Goal: Information Seeking & Learning: Learn about a topic

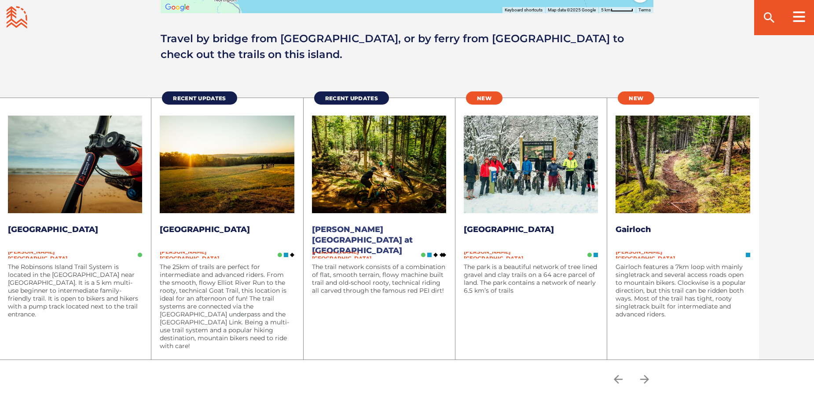
scroll to position [1143, 0]
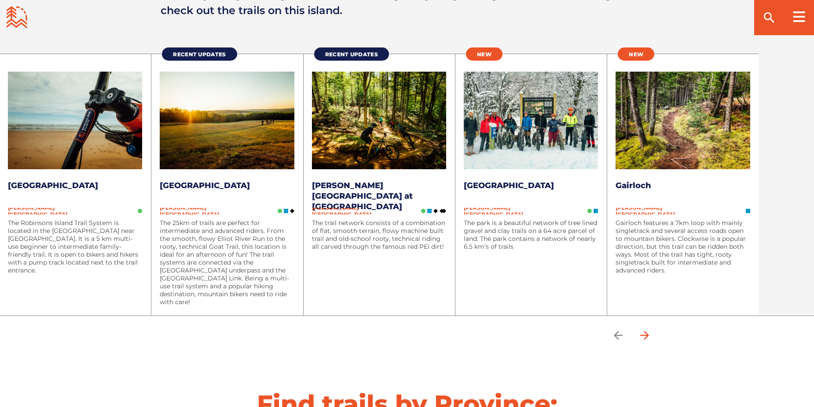
click at [649, 334] on icon "arrow forward" at bounding box center [644, 335] width 9 height 9
click at [663, 139] on img at bounding box center [682, 121] width 134 height 98
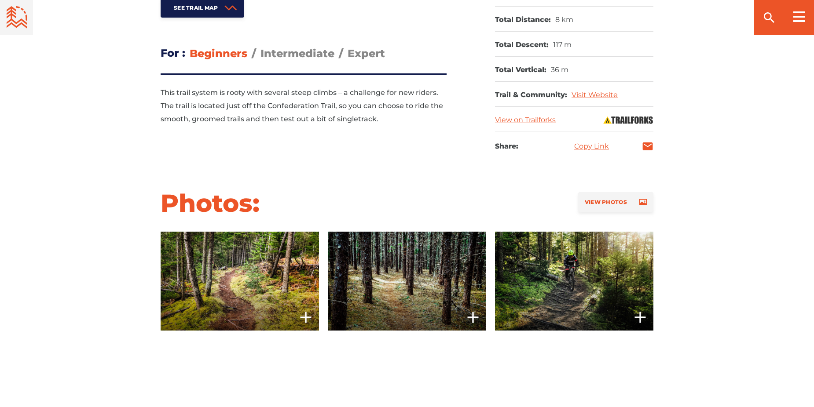
scroll to position [484, 0]
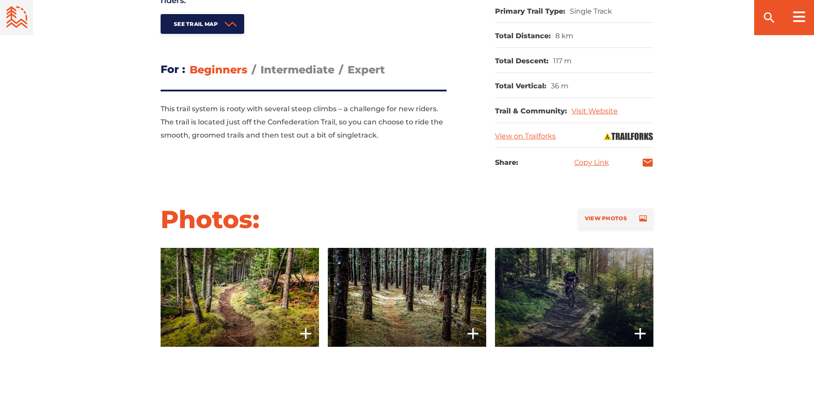
click at [573, 288] on span at bounding box center [574, 297] width 158 height 99
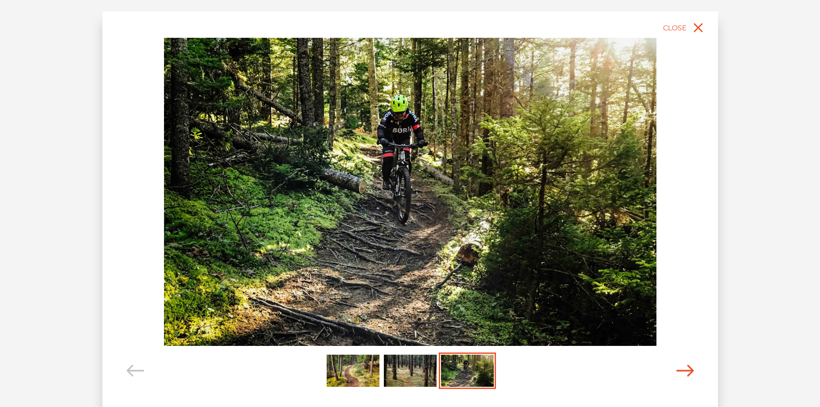
click at [686, 372] on icon "Carousel Navigation" at bounding box center [685, 371] width 18 height 12
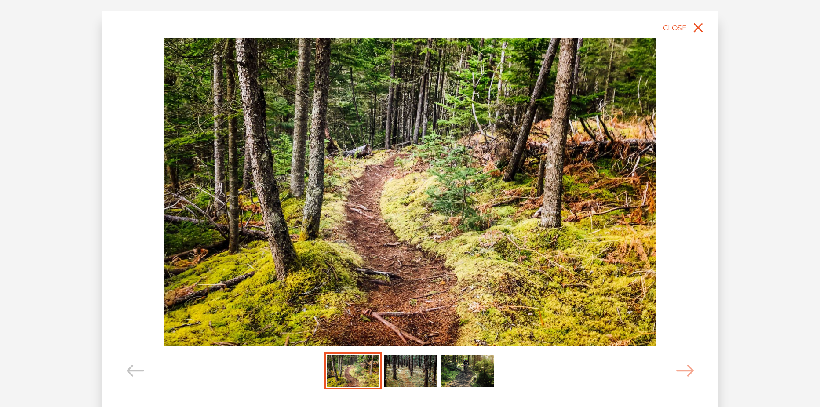
click at [482, 366] on img "Carousel Page 3" at bounding box center [467, 371] width 53 height 33
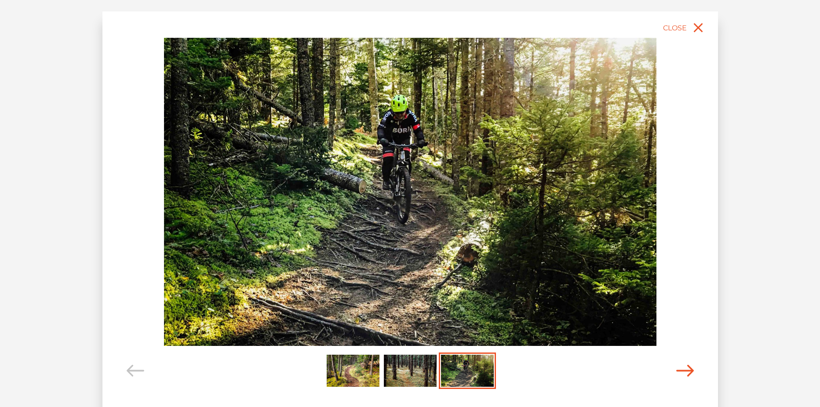
click at [682, 370] on icon "Carousel Navigation" at bounding box center [685, 371] width 18 height 12
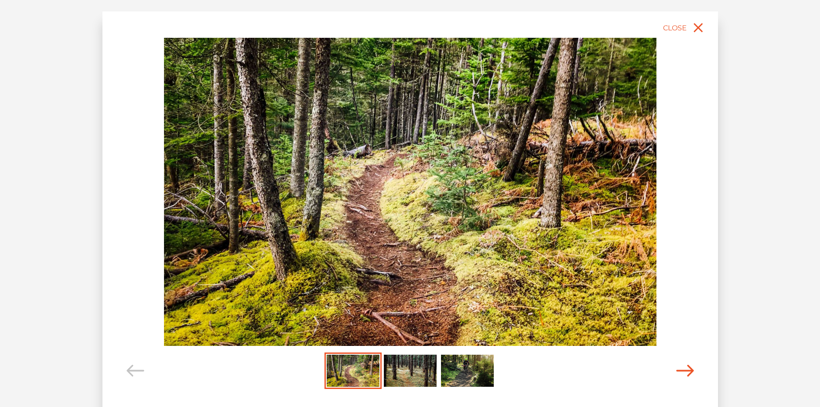
click at [682, 370] on icon "Carousel Navigation" at bounding box center [685, 371] width 18 height 12
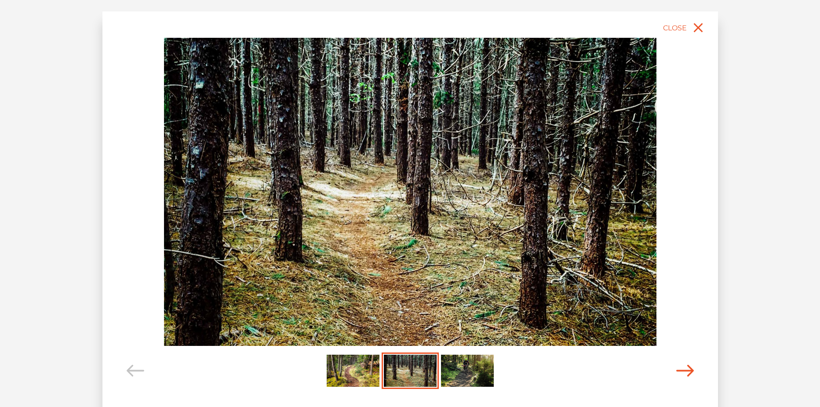
click at [682, 370] on icon "Carousel Navigation" at bounding box center [685, 371] width 18 height 12
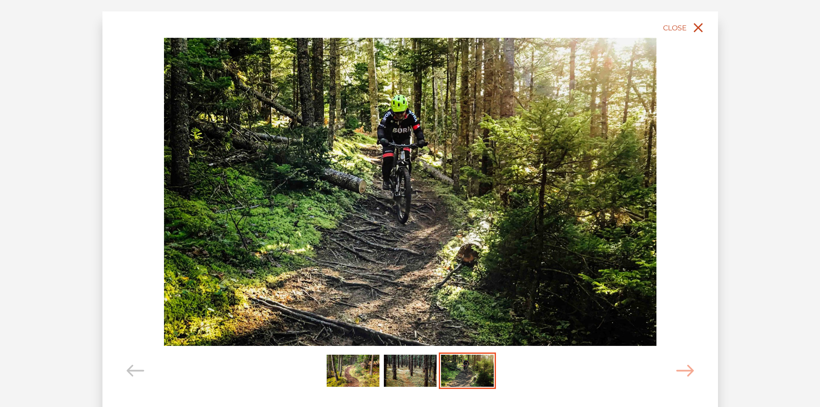
click at [695, 27] on icon "close" at bounding box center [698, 28] width 16 height 16
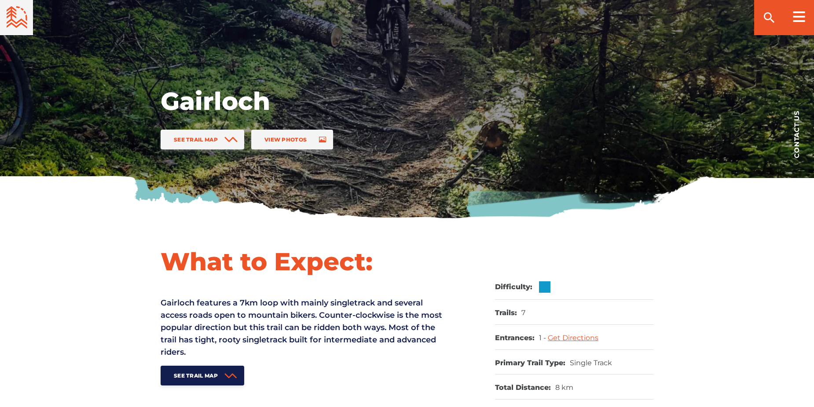
scroll to position [0, 0]
